Goal: Complete application form

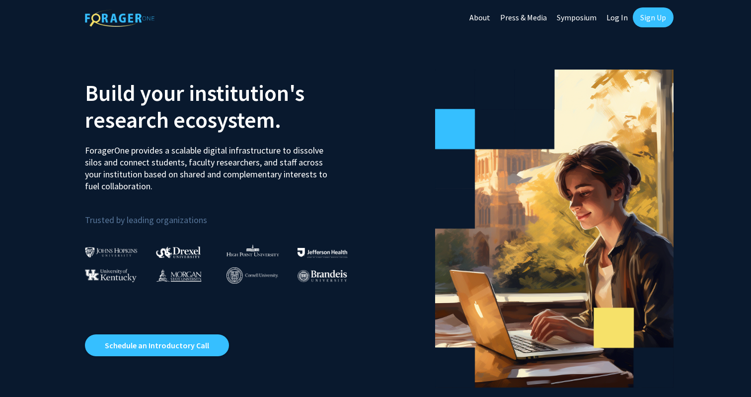
click at [622, 19] on link "Log In" at bounding box center [617, 17] width 31 height 35
select select
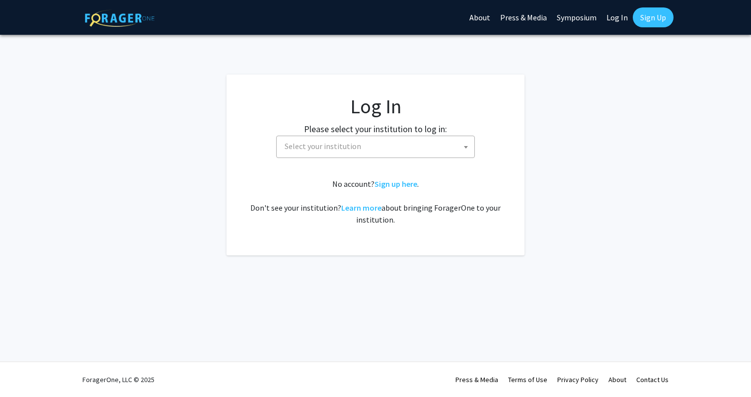
click at [358, 146] on span "Select your institution" at bounding box center [378, 146] width 194 height 20
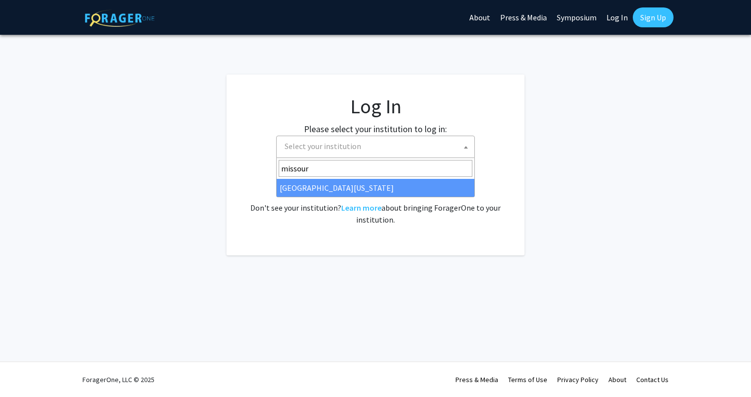
type input "[US_STATE]"
select select "33"
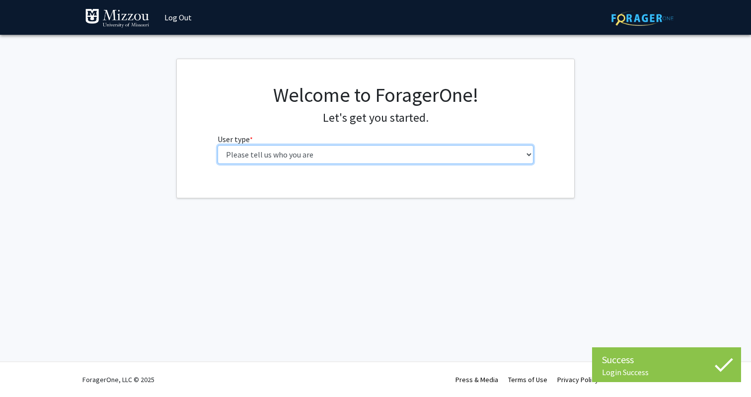
click at [348, 158] on select "Please tell us who you are Undergraduate Student Master's Student Doctoral Cand…" at bounding box center [376, 154] width 317 height 19
select select "4: postDoc"
click at [218, 145] on select "Please tell us who you are Undergraduate Student Master's Student Doctoral Cand…" at bounding box center [376, 154] width 317 height 19
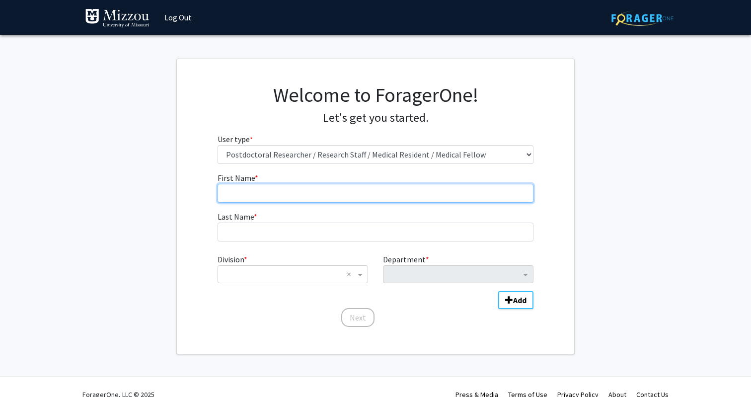
click at [368, 198] on input "First Name * required" at bounding box center [376, 193] width 317 height 19
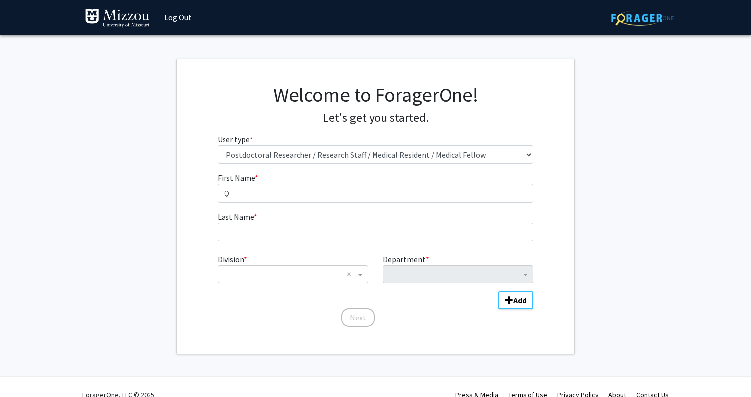
click at [303, 206] on form "First Name * required Q Last Name * required Division * × × Department * Add Ne…" at bounding box center [376, 245] width 317 height 146
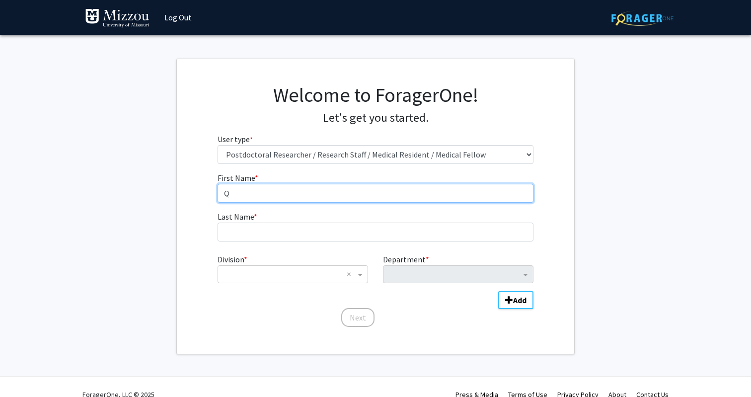
click at [288, 191] on input "Q" at bounding box center [376, 193] width 317 height 19
type input "Qin"
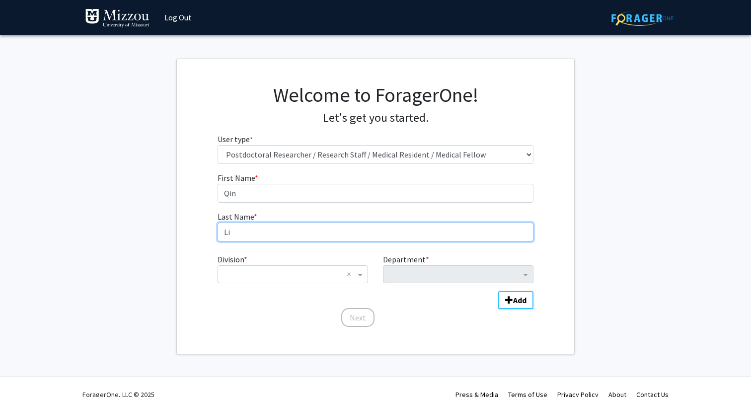
type input "Li"
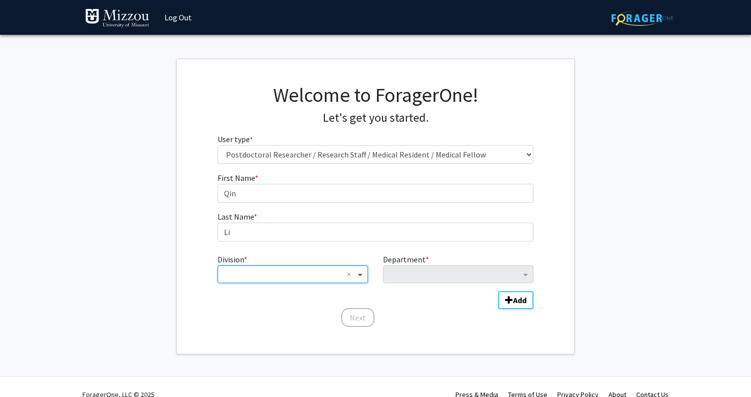
click at [360, 270] on span "Division" at bounding box center [361, 274] width 12 height 12
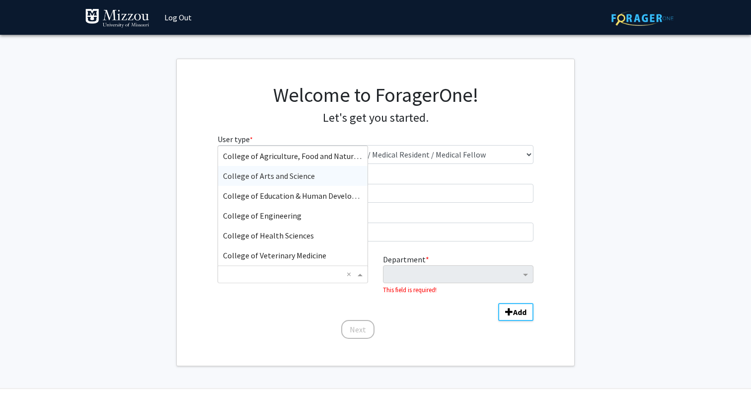
click at [308, 173] on span "College of Arts and Science" at bounding box center [269, 176] width 92 height 10
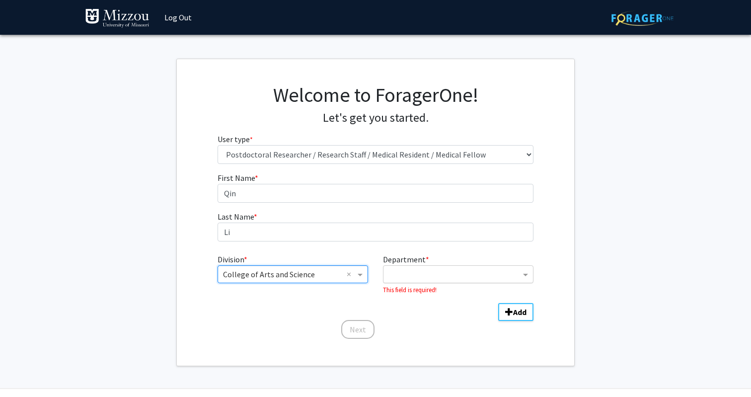
click at [409, 279] on input "Department" at bounding box center [455, 275] width 132 height 12
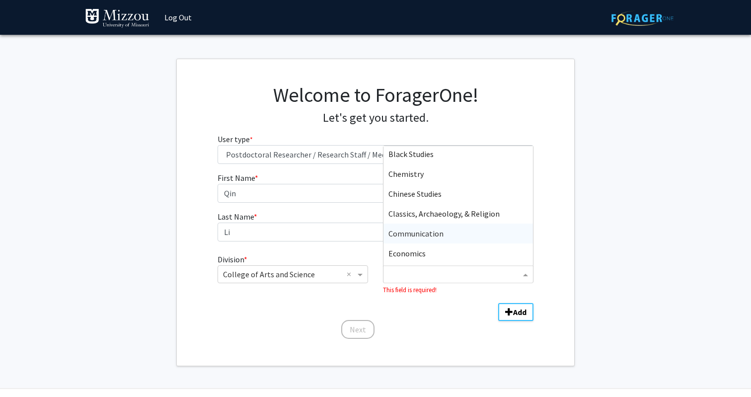
scroll to position [94, 0]
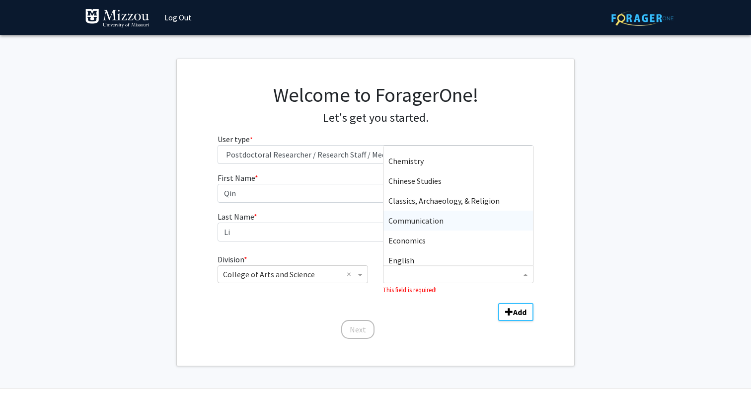
click at [437, 220] on span "Communication" at bounding box center [416, 221] width 55 height 10
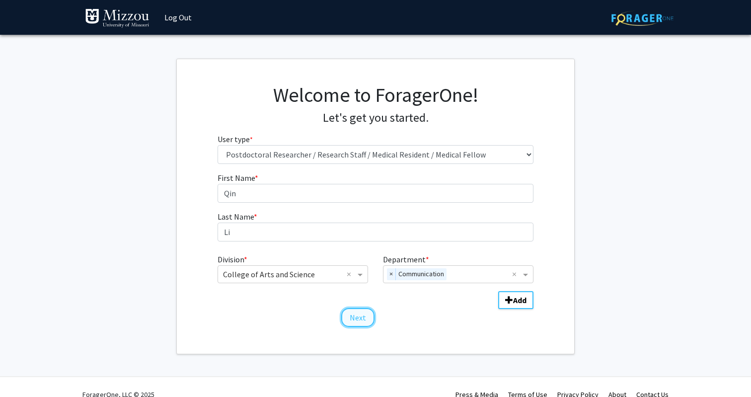
click at [363, 318] on button "Next" at bounding box center [357, 317] width 33 height 19
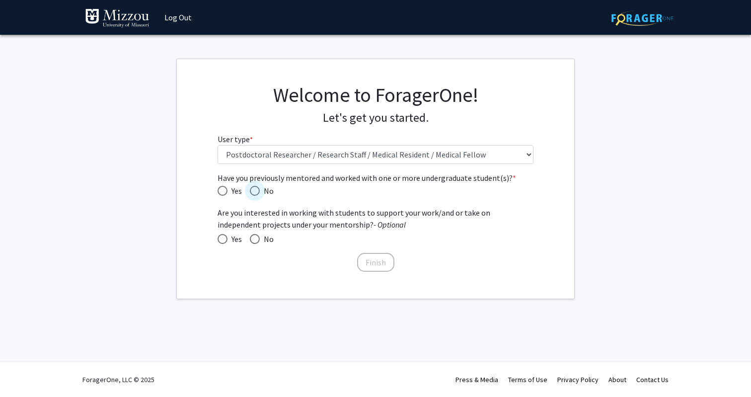
click at [262, 191] on span "No" at bounding box center [267, 191] width 14 height 12
click at [260, 191] on input "No" at bounding box center [255, 191] width 10 height 10
radio input "true"
click at [220, 191] on span "Have you previously mentored and worked with one or more undergraduate student(…" at bounding box center [223, 191] width 10 height 10
click at [220, 191] on input "Yes" at bounding box center [223, 191] width 10 height 10
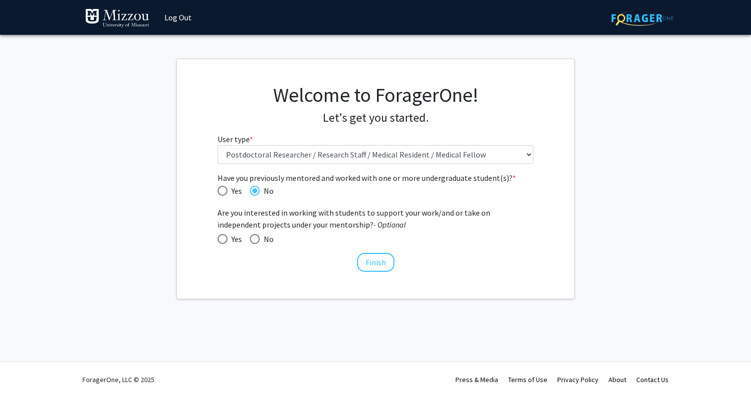
radio input "true"
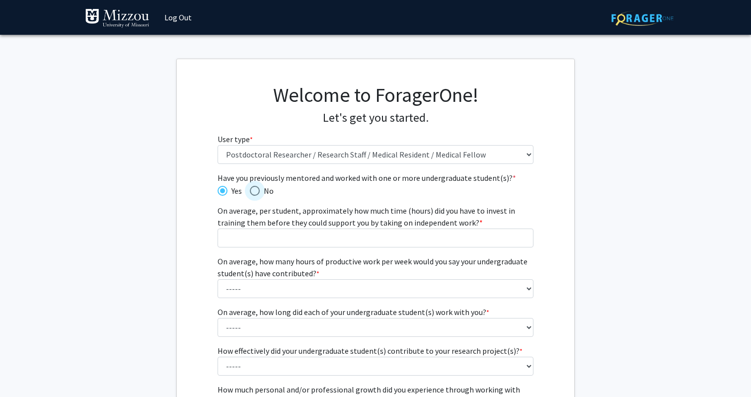
click at [263, 192] on span "No" at bounding box center [267, 191] width 14 height 12
click at [260, 192] on input "No" at bounding box center [255, 191] width 10 height 10
radio input "true"
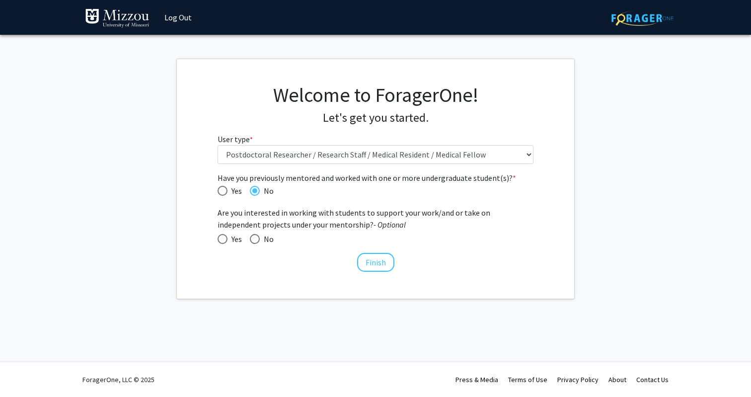
click at [259, 240] on span at bounding box center [255, 239] width 10 height 10
click at [259, 240] on input "No" at bounding box center [255, 239] width 10 height 10
radio input "true"
click at [382, 264] on button "Finish" at bounding box center [375, 262] width 37 height 19
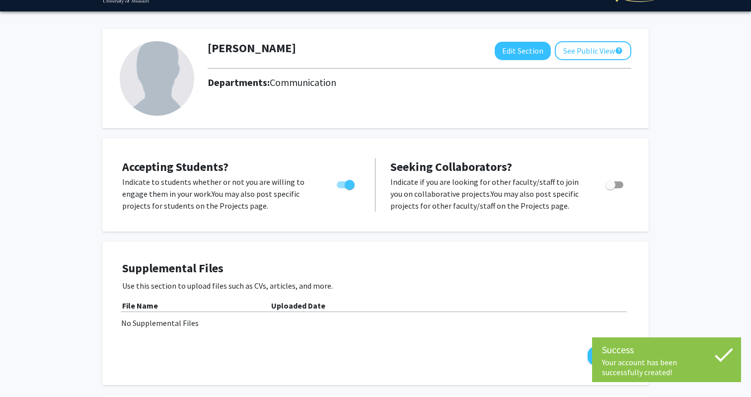
scroll to position [25, 0]
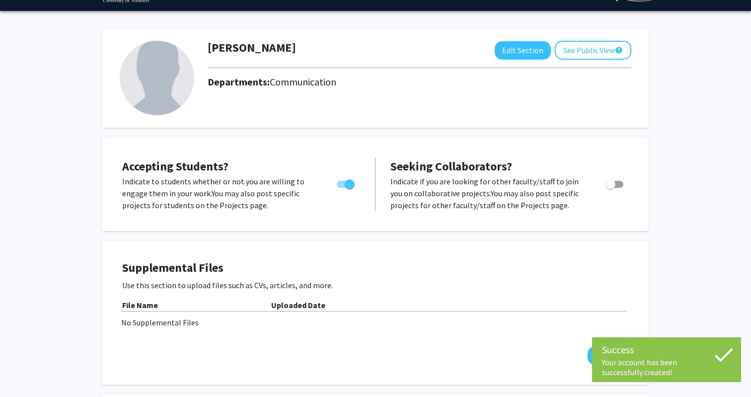
click at [342, 184] on span "Toggle" at bounding box center [346, 184] width 18 height 7
click at [342, 188] on input "Would you like to permit student requests?" at bounding box center [341, 188] width 0 height 0
checkbox input "false"
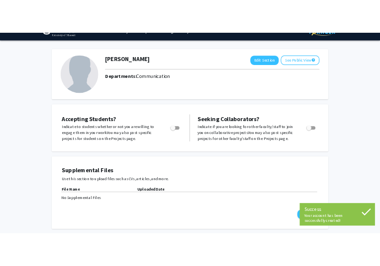
scroll to position [22, 0]
